Goal: Task Accomplishment & Management: Manage account settings

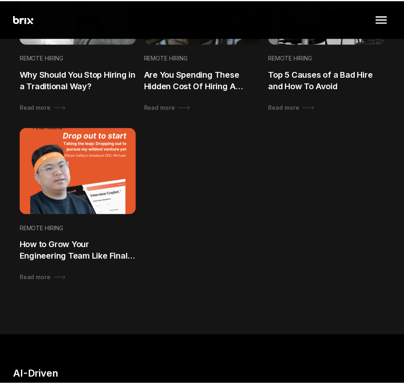
scroll to position [666, 0]
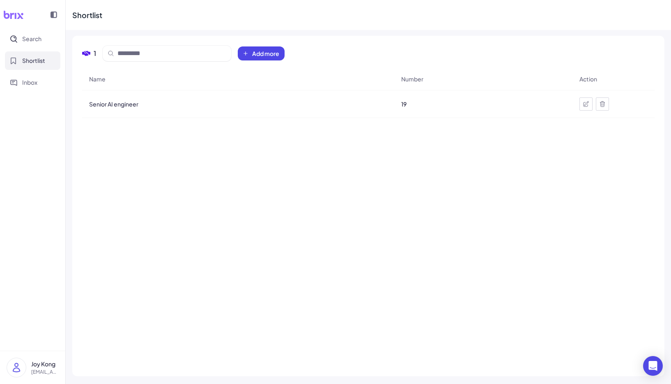
click at [50, 372] on p "[EMAIL_ADDRESS][DOMAIN_NAME]" at bounding box center [45, 371] width 28 height 7
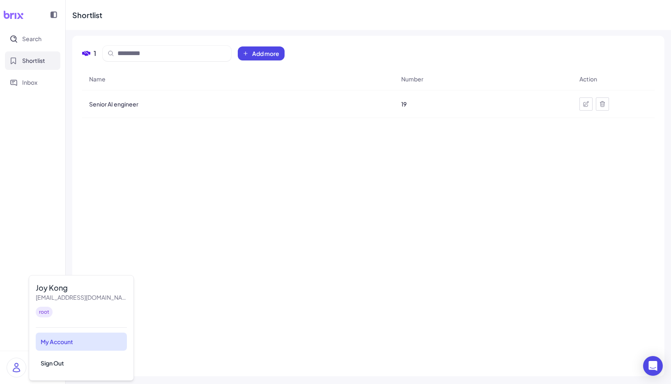
click at [51, 343] on div "My Account" at bounding box center [81, 341] width 91 height 18
